Goal: Information Seeking & Learning: Learn about a topic

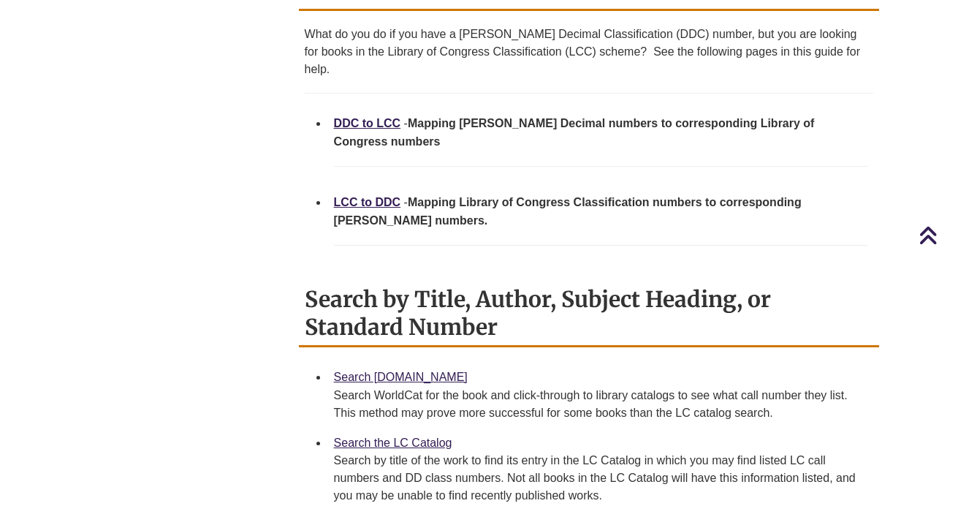
scroll to position [619, 0]
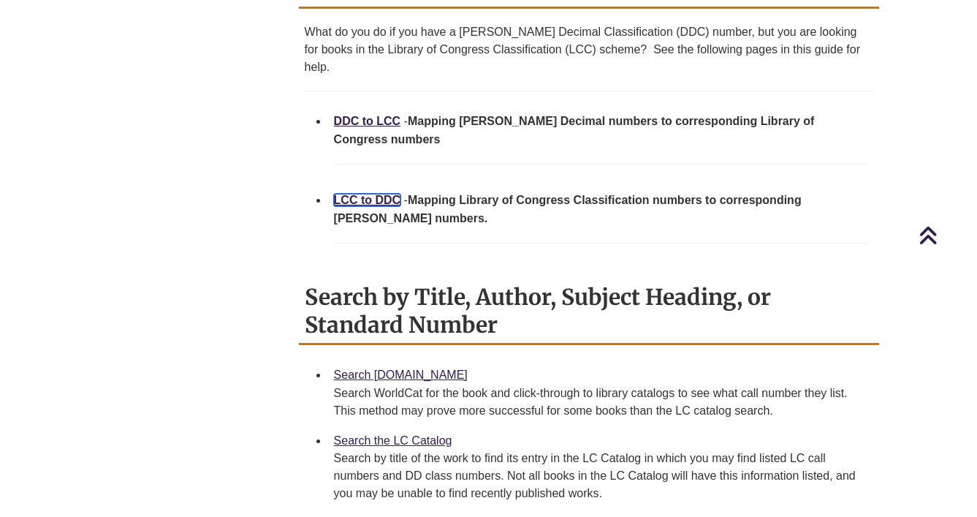
click at [348, 194] on link "LCC to DDC" at bounding box center [367, 200] width 67 height 12
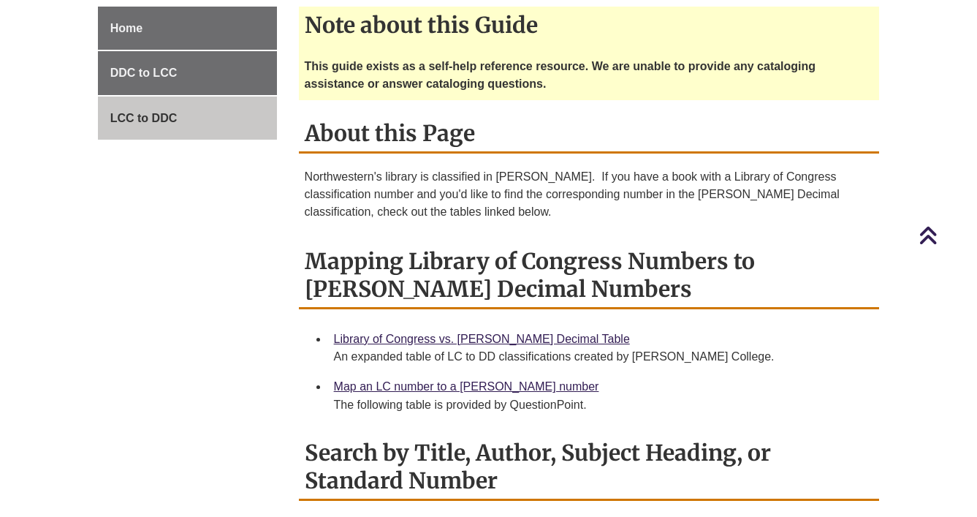
scroll to position [475, 0]
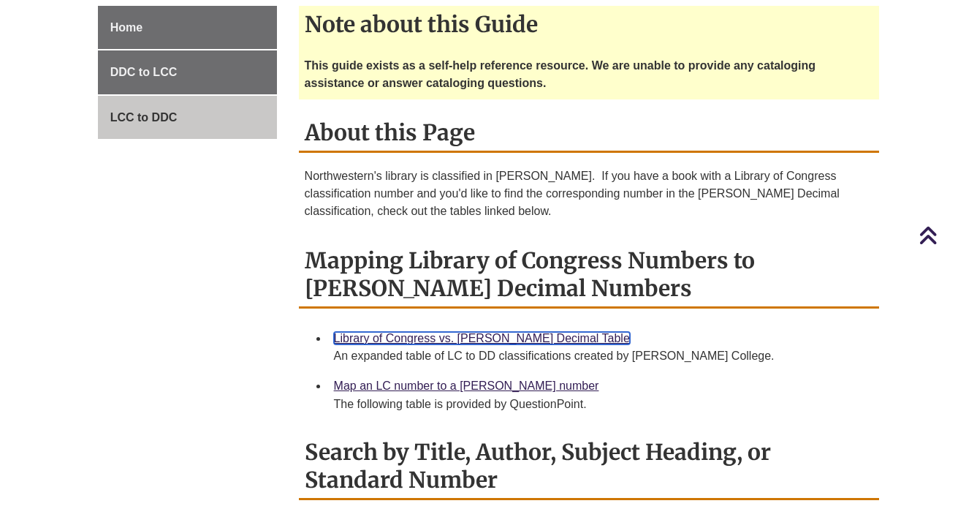
click at [396, 332] on link "Library of Congress vs. Dewey Decimal Table" at bounding box center [482, 338] width 296 height 12
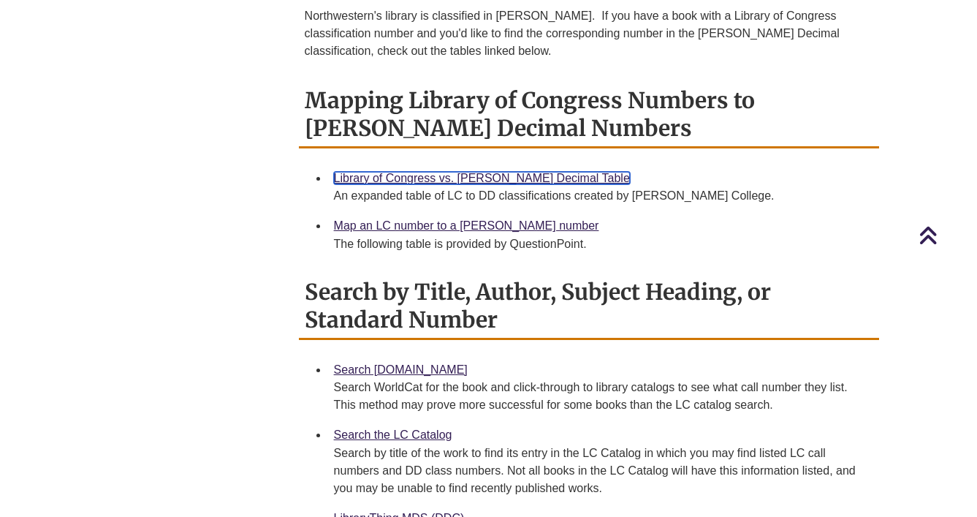
scroll to position [636, 0]
click at [463, 171] on link "Library of Congress vs. Dewey Decimal Table" at bounding box center [482, 177] width 296 height 12
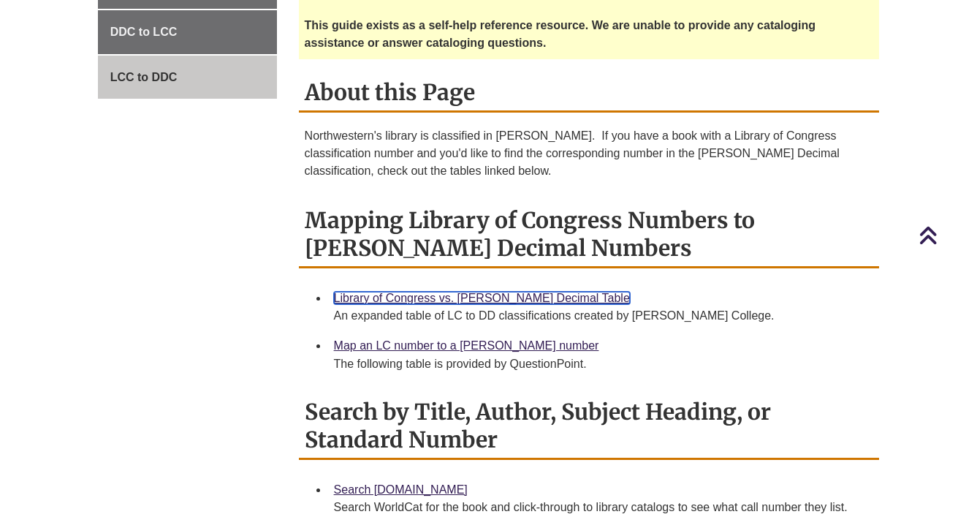
scroll to position [517, 0]
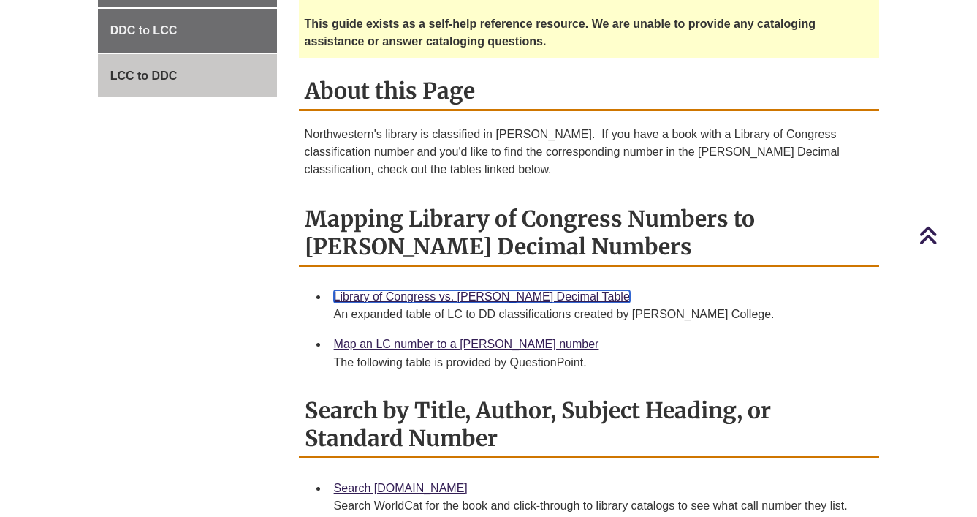
click at [447, 290] on link "Library of Congress vs. Dewey Decimal Table" at bounding box center [482, 296] width 296 height 12
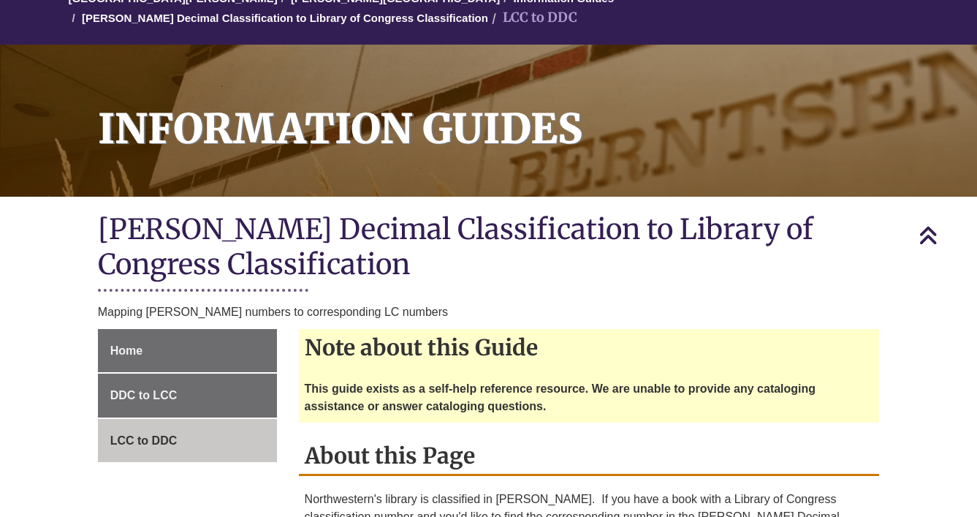
scroll to position [0, 0]
